Goal: Task Accomplishment & Management: Use online tool/utility

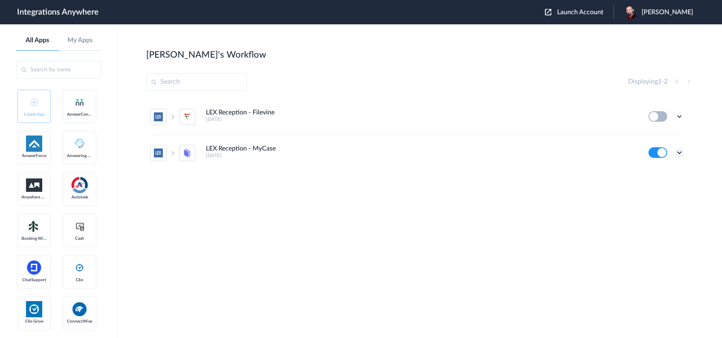
click at [679, 153] on icon at bounding box center [679, 153] width 8 height 8
click at [659, 173] on li "Edit" at bounding box center [657, 171] width 53 height 15
click at [678, 153] on icon at bounding box center [679, 153] width 8 height 8
click at [662, 183] on li "Task history" at bounding box center [657, 186] width 53 height 15
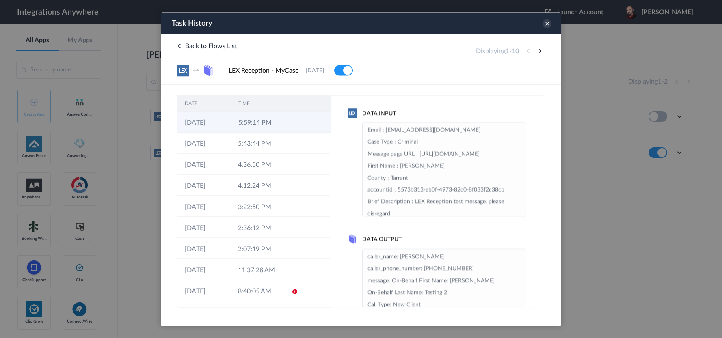
click at [251, 121] on td "5:59:14 PM" at bounding box center [258, 121] width 54 height 21
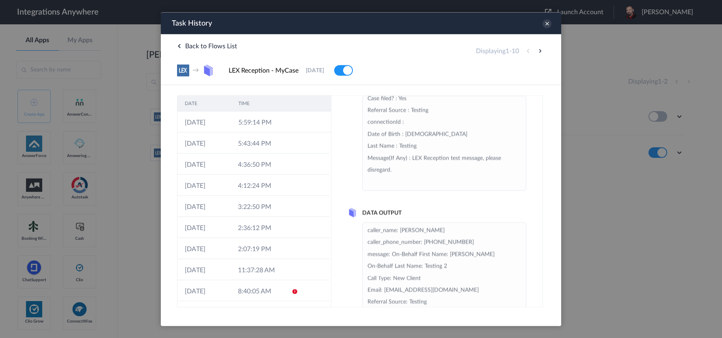
scroll to position [41, 0]
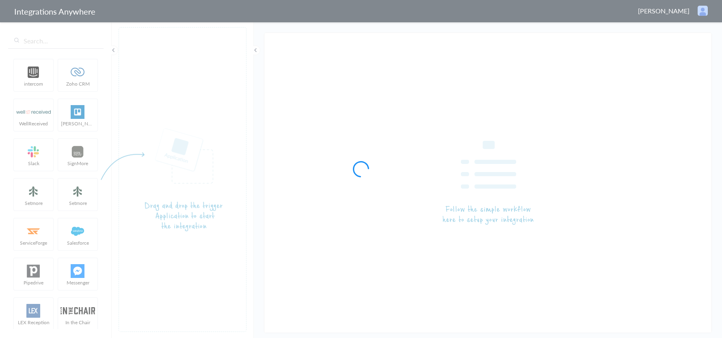
type input "LEX Reception - MyCase"
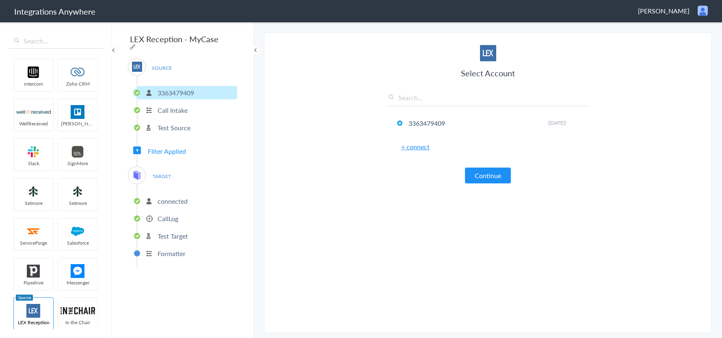
click at [169, 215] on p "CallLog" at bounding box center [168, 218] width 21 height 9
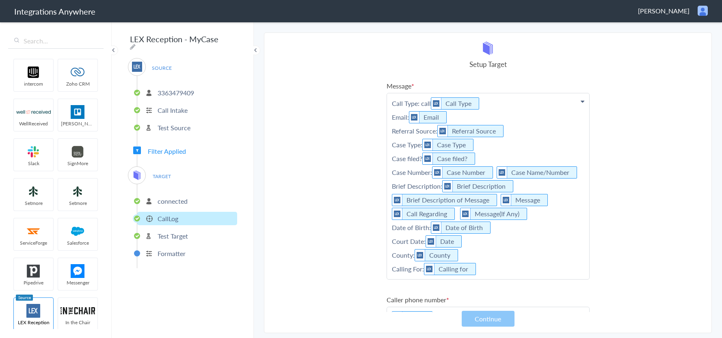
click at [430, 103] on p "Call Type: call Call Type Email: Email Referral Source: Referral Source Case Ty…" at bounding box center [488, 186] width 202 height 186
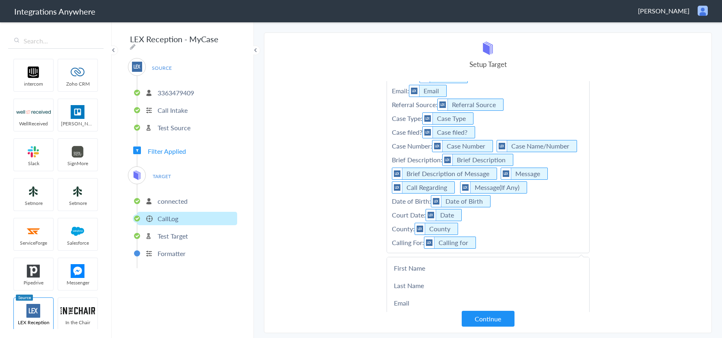
scroll to position [41, 0]
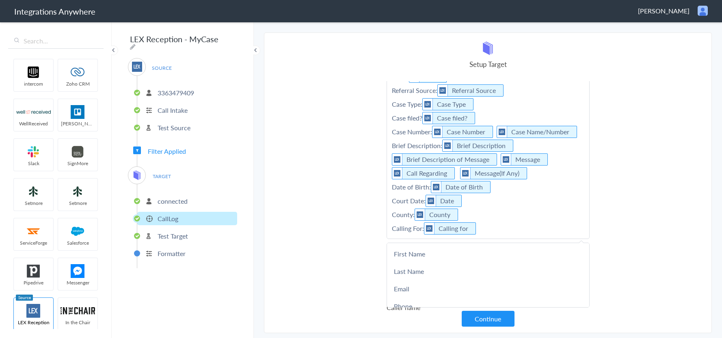
click at [680, 202] on section "Select Account 3363479409 Rename Delete (3 years ago) + connect Continue Setup …" at bounding box center [488, 182] width 448 height 301
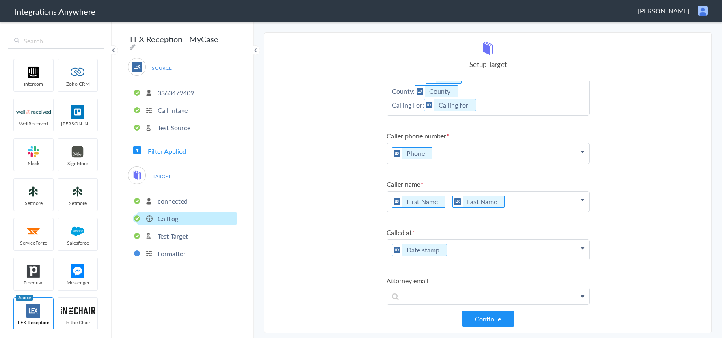
scroll to position [221, 0]
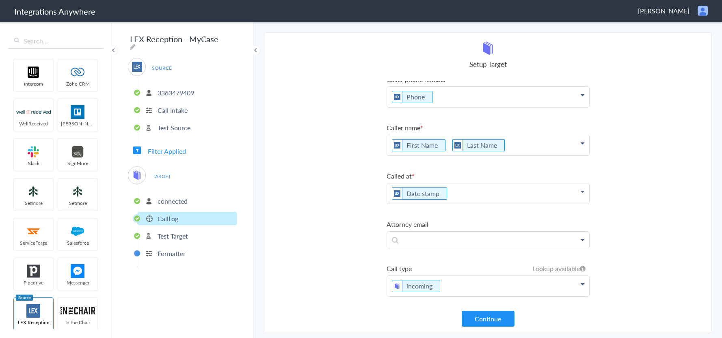
click at [154, 147] on span "Filter Applied" at bounding box center [167, 151] width 38 height 9
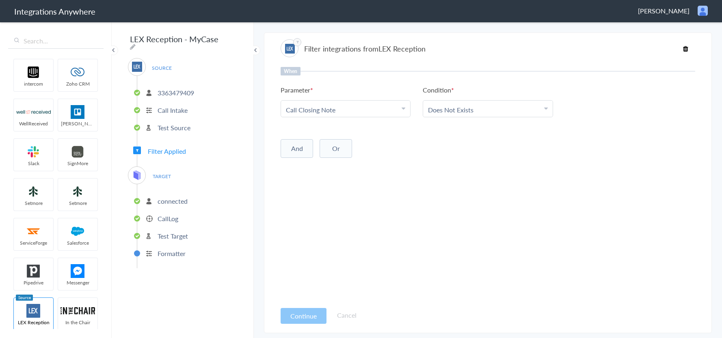
click at [166, 214] on p "CallLog" at bounding box center [168, 218] width 21 height 9
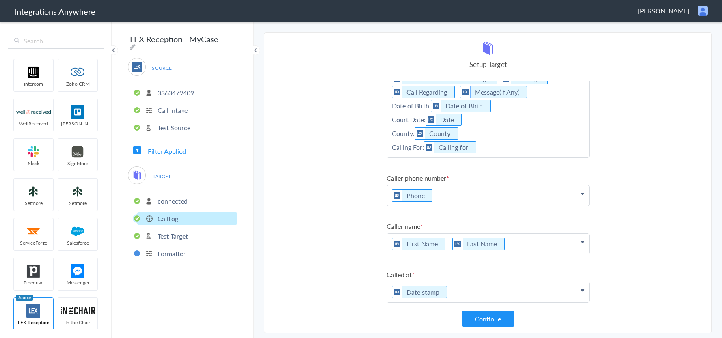
scroll to position [0, 0]
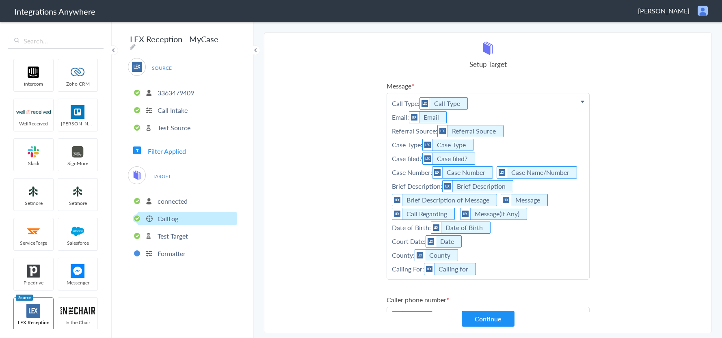
click at [392, 100] on p "Call Type: Call Type Email: Email Referral Source: Referral Source Case Type: C…" at bounding box center [488, 186] width 202 height 186
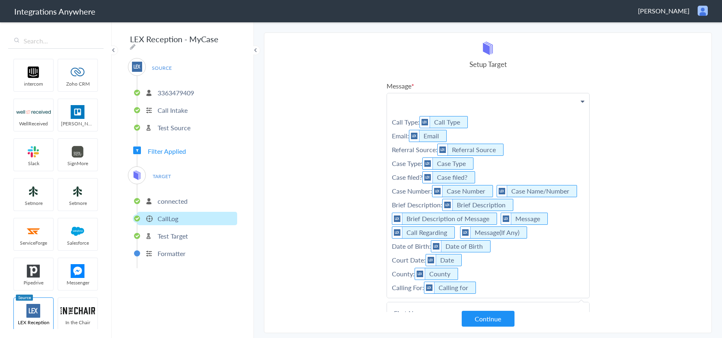
click at [395, 100] on p "Call Type: Call Type Email: Email Referral Source: Referral Source Case Type: C…" at bounding box center [488, 195] width 202 height 205
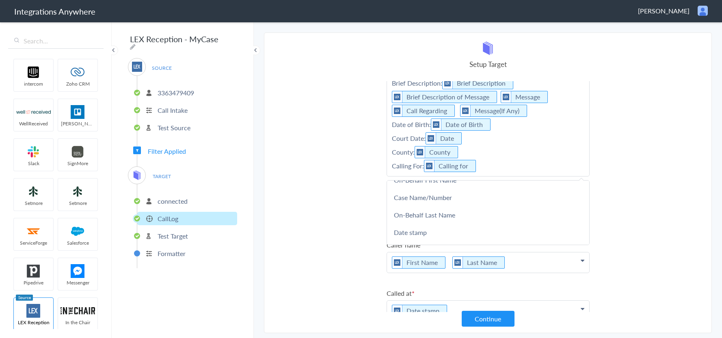
scroll to position [41, 0]
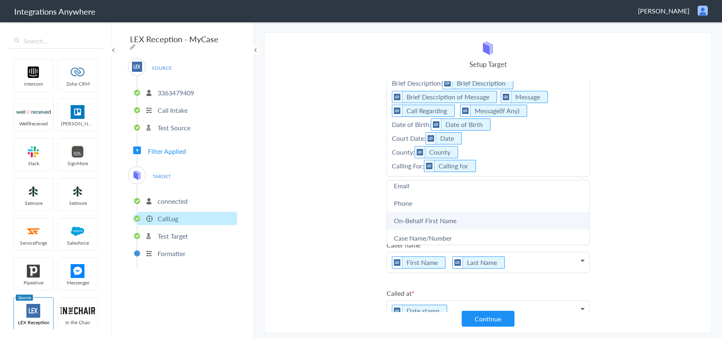
click at [458, 221] on link "On-Behalf First Name" at bounding box center [488, 220] width 202 height 17
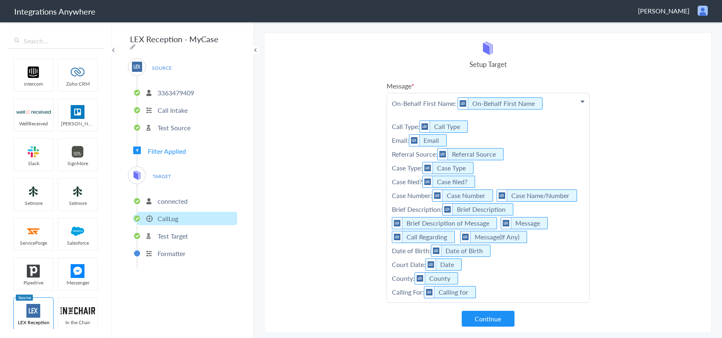
click at [548, 104] on p "On-Behalf First Name: On-Behalf First Name Call Type: Call Type Email: Email Re…" at bounding box center [488, 197] width 202 height 209
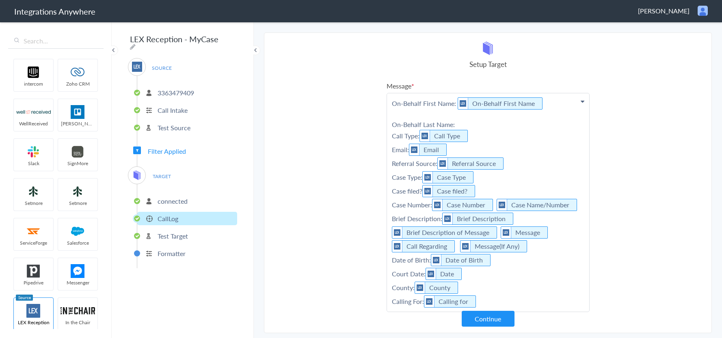
click at [475, 126] on p "On-Behalf First Name: On-Behalf First Name On-Behalf Last Name: Call Type: Call…" at bounding box center [488, 202] width 202 height 219
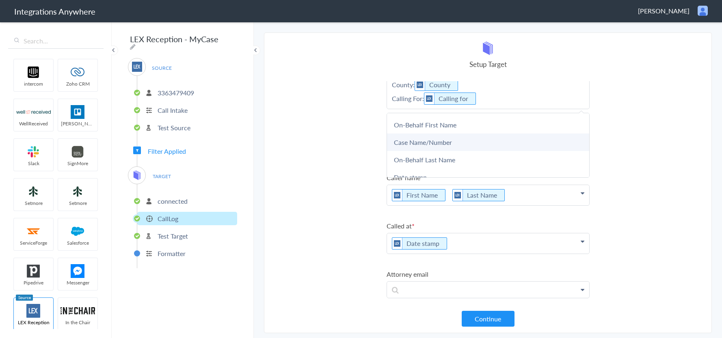
scroll to position [81, 0]
click at [465, 147] on link "On-Behalf Last Name" at bounding box center [488, 147] width 202 height 17
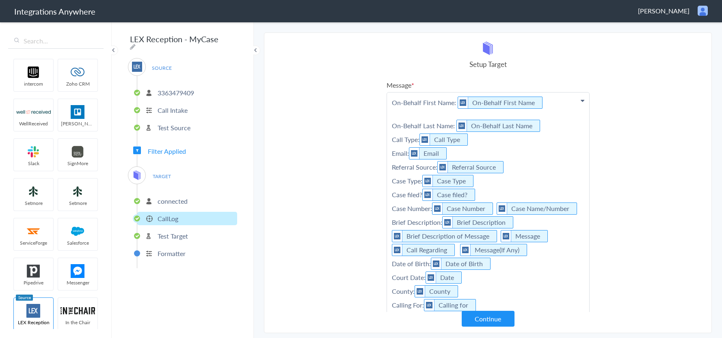
scroll to position [0, 0]
click at [470, 114] on p "On-Behalf First Name: On-Behalf First Name On-Behalf Last Name: On-Behalf Last …" at bounding box center [488, 204] width 202 height 223
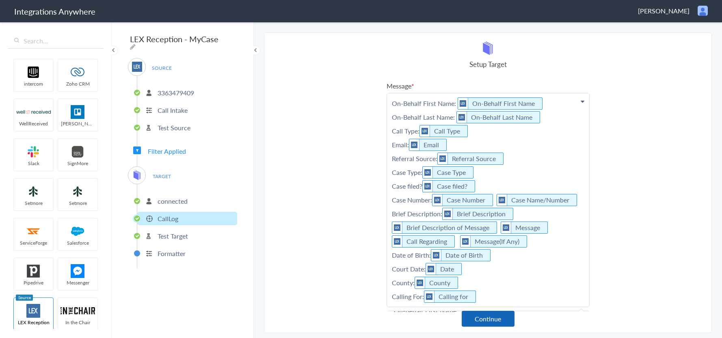
click at [500, 319] on button "Continue" at bounding box center [488, 319] width 53 height 16
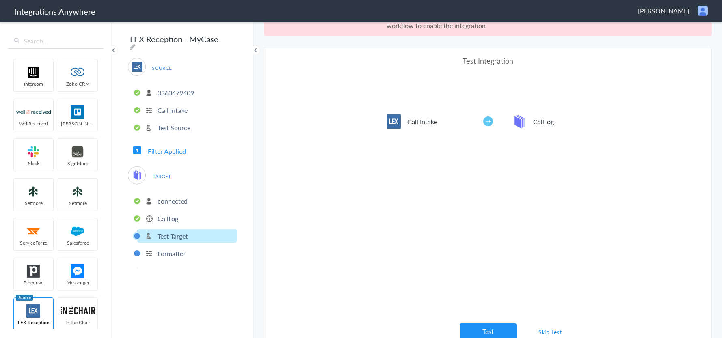
scroll to position [30, 0]
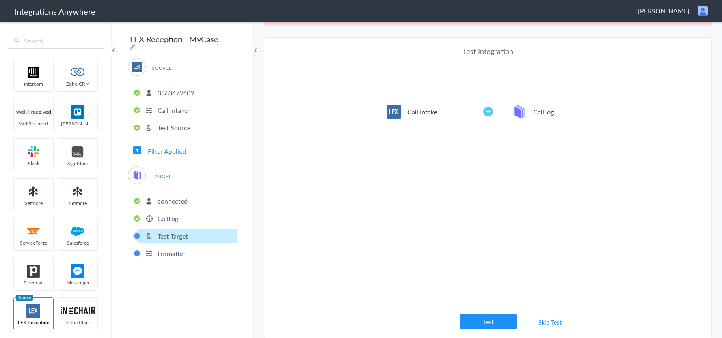
click at [540, 322] on link "Skip Test" at bounding box center [550, 322] width 43 height 15
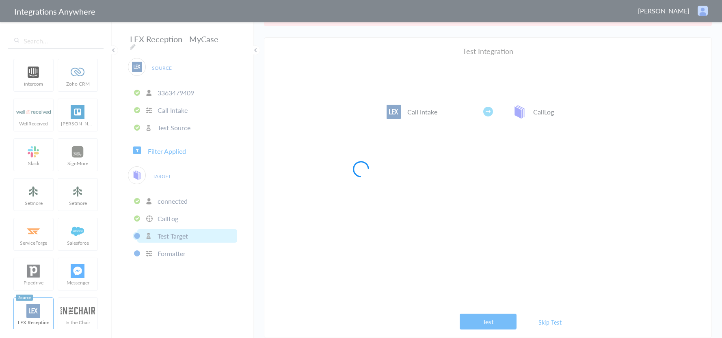
scroll to position [0, 0]
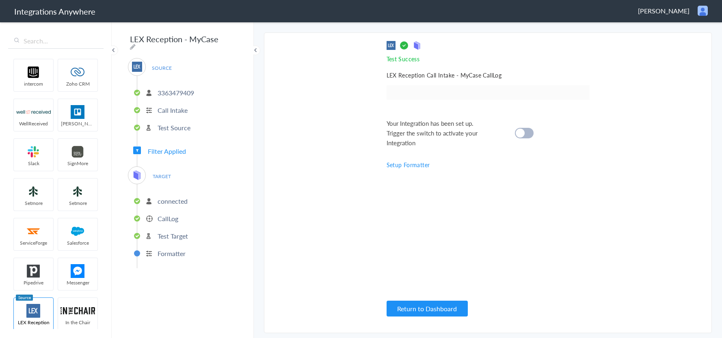
click at [526, 133] on div at bounding box center [524, 133] width 19 height 11
click at [170, 217] on p "CallLog" at bounding box center [168, 218] width 21 height 9
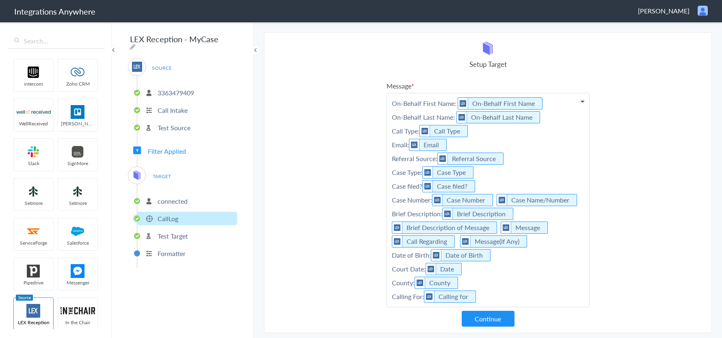
click at [164, 249] on p "Formatter" at bounding box center [172, 253] width 28 height 9
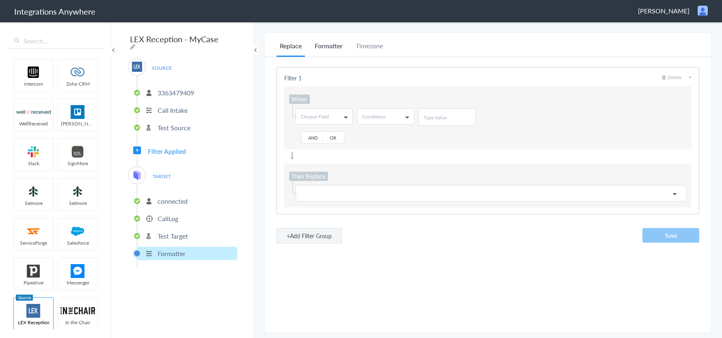
click at [331, 45] on li "Formatter" at bounding box center [329, 49] width 35 height 16
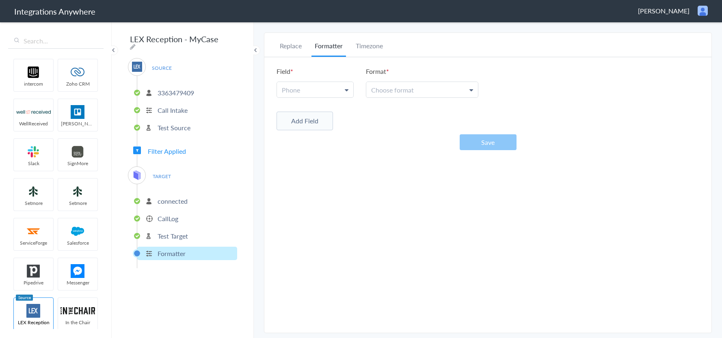
click at [323, 92] on link "Phone" at bounding box center [315, 89] width 76 height 15
drag, startPoint x: 299, startPoint y: 123, endPoint x: 309, endPoint y: 121, distance: 10.3
click at [299, 123] on link "Phone" at bounding box center [315, 126] width 76 height 17
click at [420, 80] on li "Format Choose format (503) 213-4639 (National) +1(503) 213-4639 (International)…" at bounding box center [422, 82] width 113 height 31
click at [416, 85] on link "Choose format" at bounding box center [422, 89] width 112 height 15
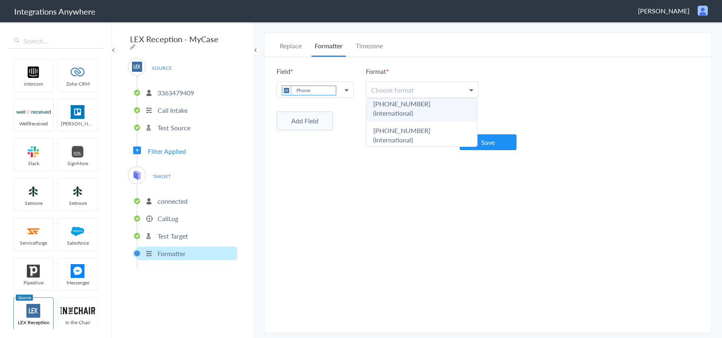
scroll to position [68, 0]
click at [416, 121] on link "[PHONE_NUMBER] (National)" at bounding box center [421, 129] width 111 height 17
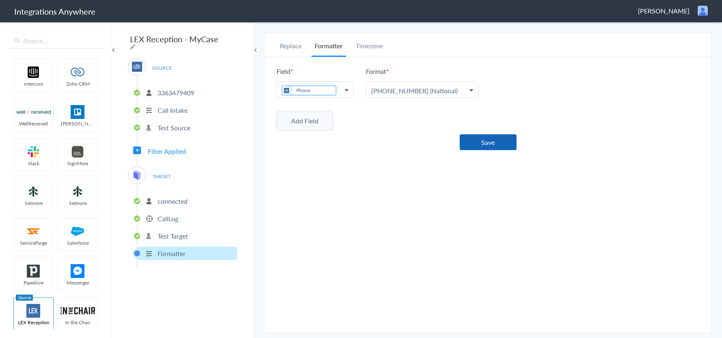
click at [478, 135] on button "Save" at bounding box center [488, 142] width 57 height 16
